Goal: Find specific fact: Find specific fact

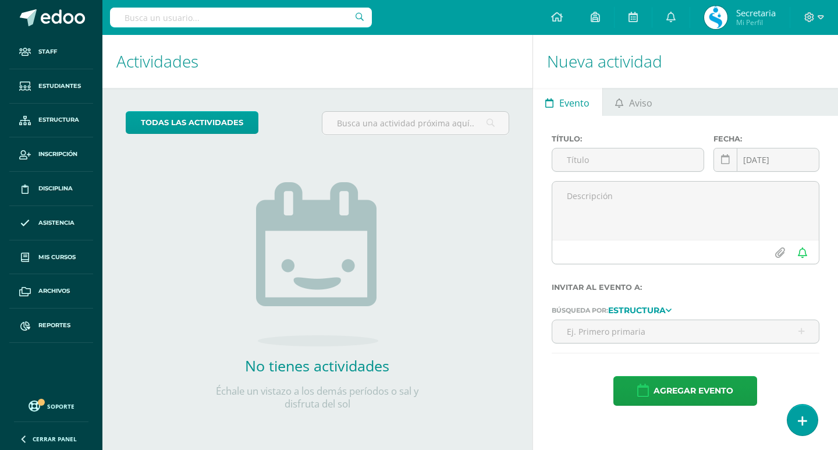
click at [154, 11] on input "text" at bounding box center [241, 18] width 262 height 20
type input "alison sanchez"
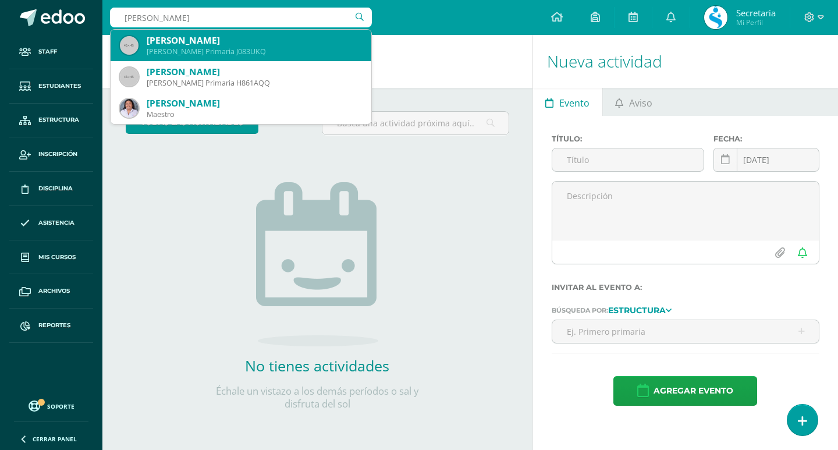
click at [218, 44] on div "Alison Jimena Sánchez Morataya" at bounding box center [254, 40] width 215 height 12
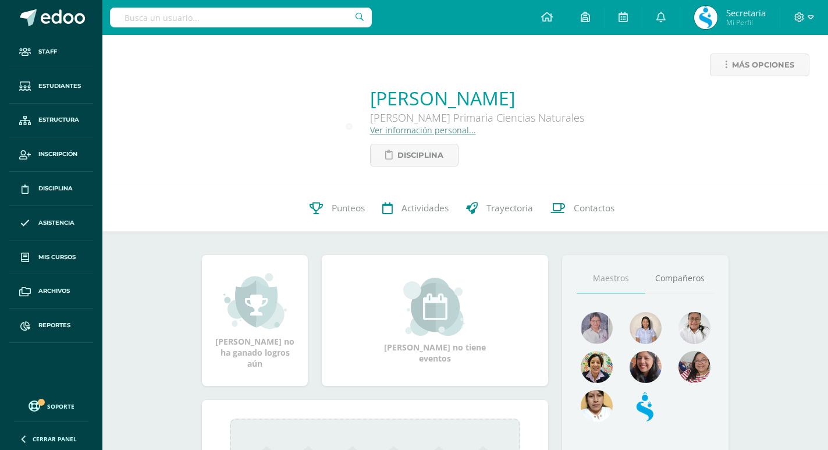
click at [374, 130] on link "Ver información personal..." at bounding box center [423, 129] width 106 height 11
click at [371, 132] on link "Ver información personal..." at bounding box center [423, 129] width 106 height 11
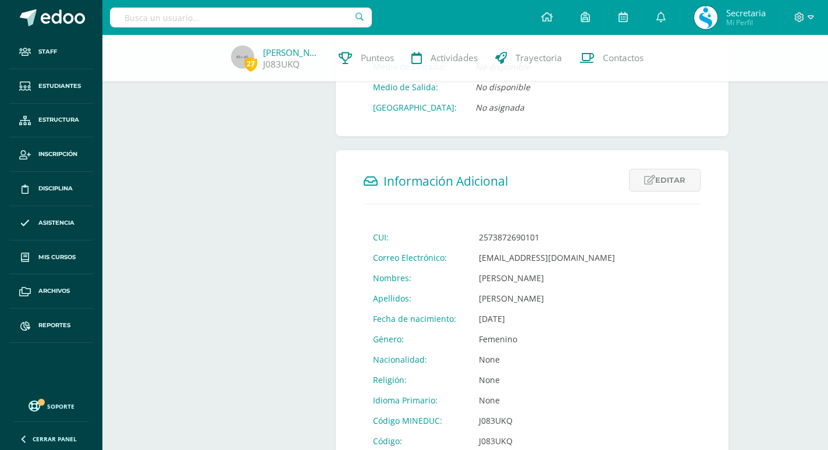
scroll to position [389, 0]
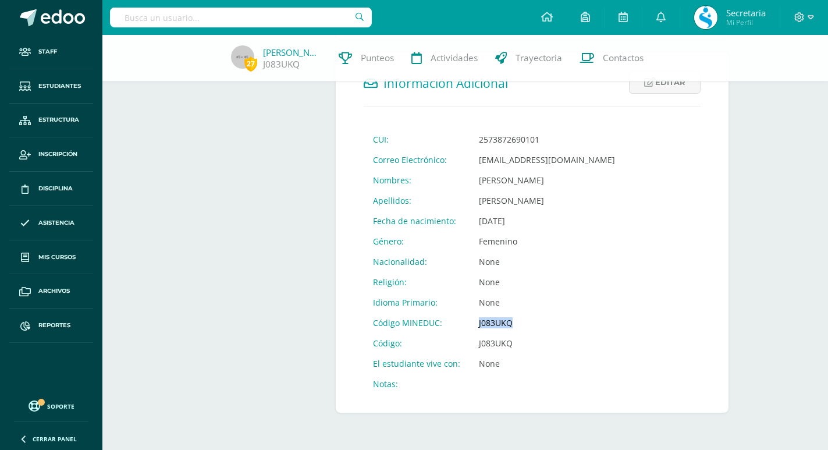
drag, startPoint x: 466, startPoint y: 322, endPoint x: 540, endPoint y: 322, distance: 73.3
click at [540, 322] on td "J083UKQ" at bounding box center [546, 322] width 155 height 20
copy td "J083UKQ"
